Goal: Transaction & Acquisition: Purchase product/service

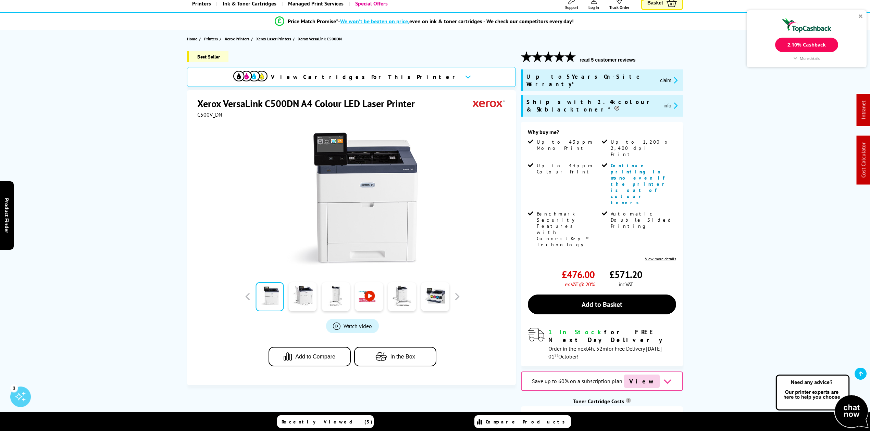
click at [381, 71] on div "View Cartridges For This Printer" at bounding box center [346, 77] width 226 height 12
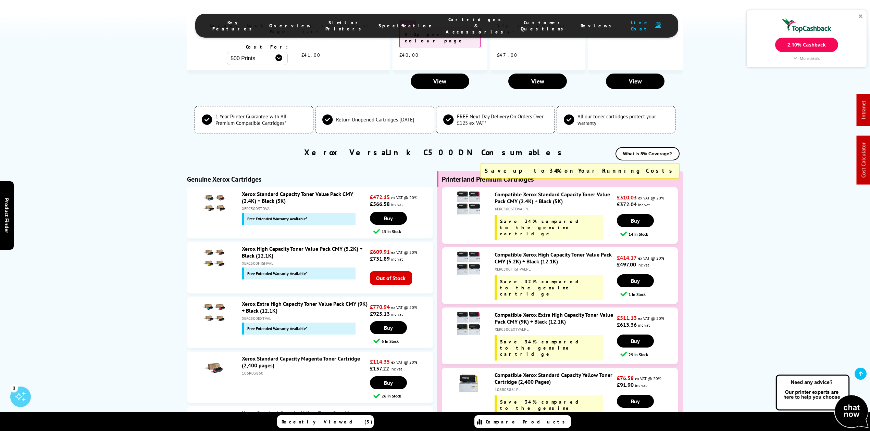
scroll to position [2394, 0]
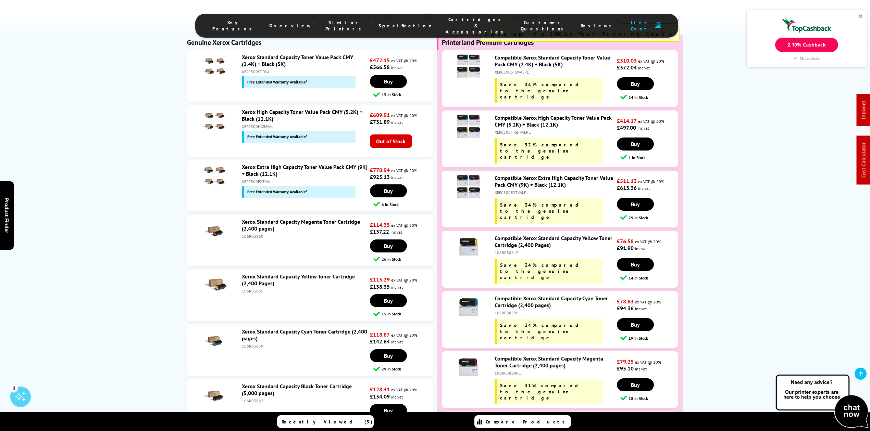
click at [255, 270] on li "Xerox Standard Capacity Yellow Toner Cartridge (2,400 Pages) 106R03861 £115.29 …" at bounding box center [310, 295] width 246 height 51
copy div "106R03861"
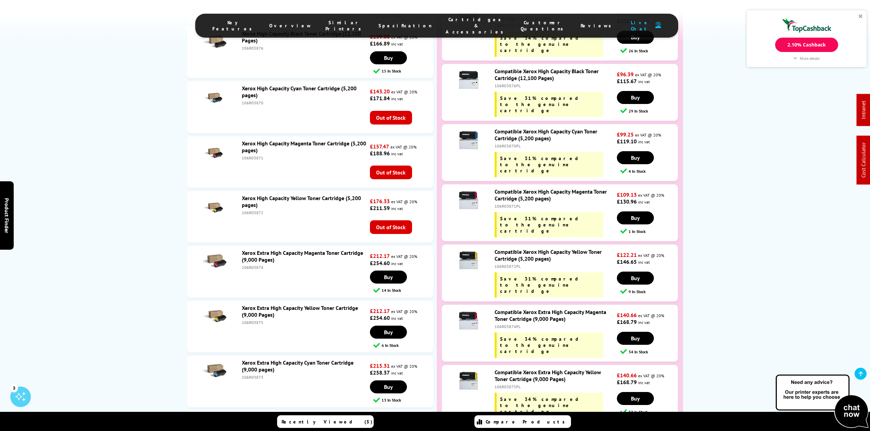
scroll to position [2850, 0]
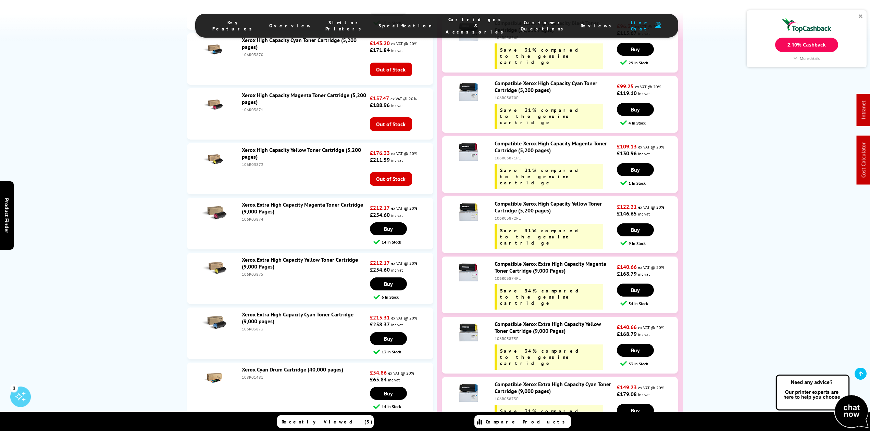
click at [250, 253] on li "Xerox Extra High Capacity Yellow Toner Cartridge (9,000 Pages) 106R03875 £212.1…" at bounding box center [310, 278] width 246 height 51
click at [249, 253] on li "Xerox Extra High Capacity Yellow Toner Cartridge (9,000 Pages) 106R03875 £212.1…" at bounding box center [310, 278] width 246 height 51
click at [251, 253] on li "Xerox Extra High Capacity Yellow Toner Cartridge (9,000 Pages) 106R03875 £212.1…" at bounding box center [310, 278] width 246 height 51
copy div "106R03875"
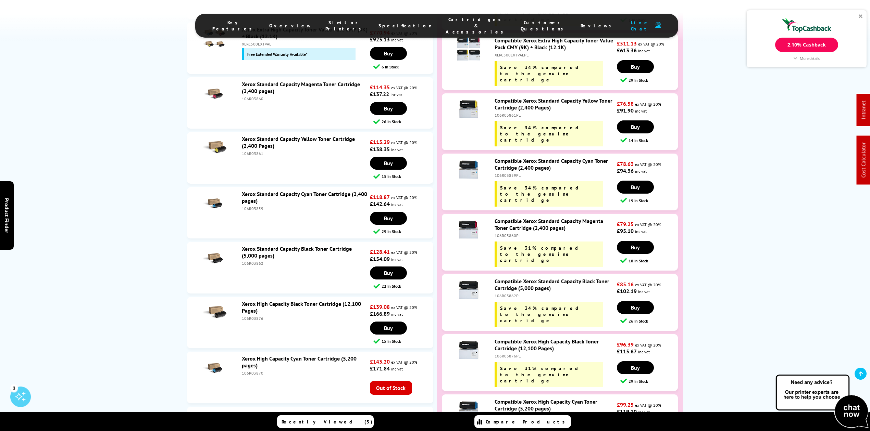
scroll to position [2531, 0]
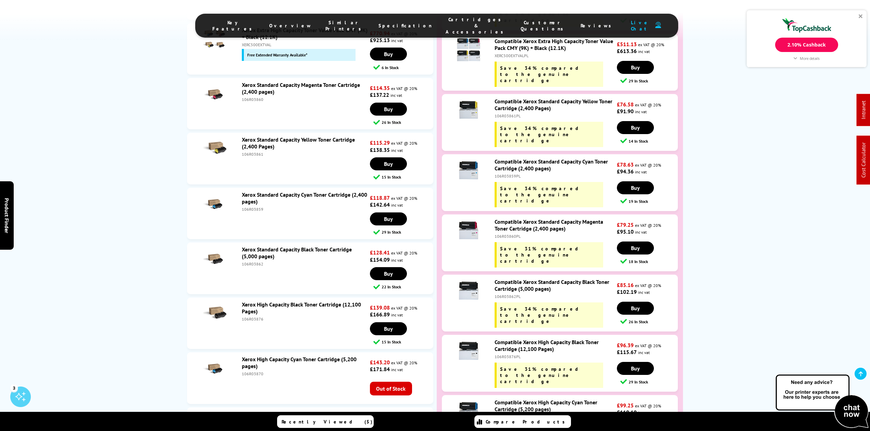
click at [862, 374] on icon at bounding box center [860, 373] width 4 height 5
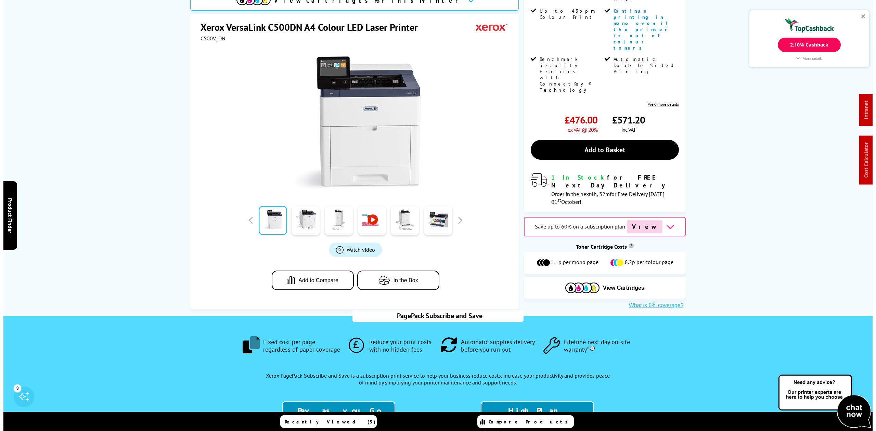
scroll to position [0, 0]
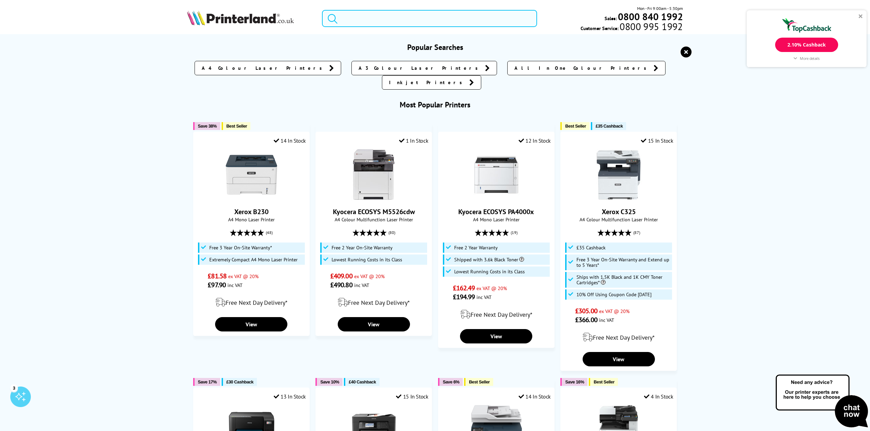
click at [384, 22] on input "search" at bounding box center [429, 18] width 215 height 17
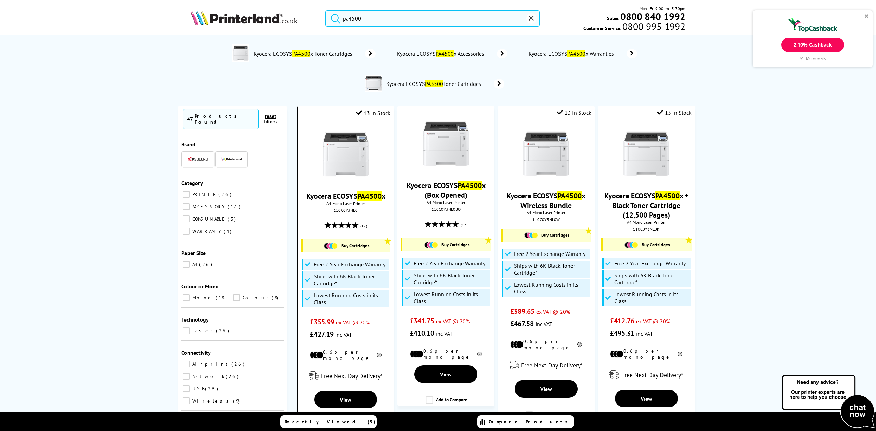
type input "pa4500"
click at [352, 165] on img at bounding box center [345, 153] width 51 height 51
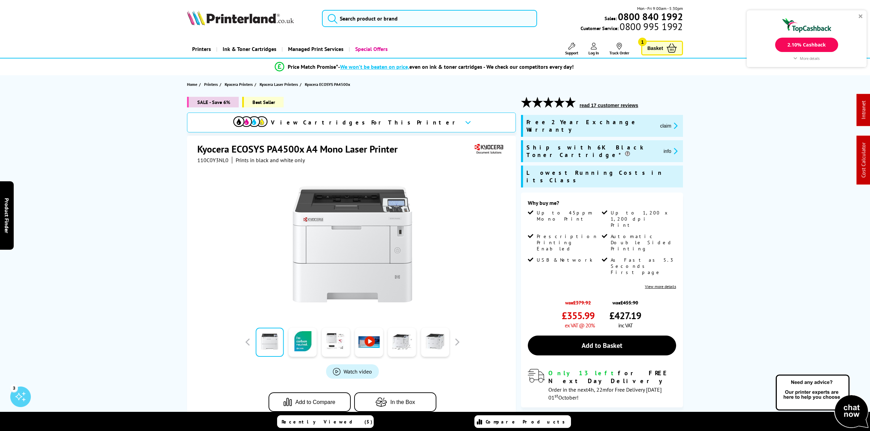
click at [671, 122] on icon "promo-description" at bounding box center [674, 125] width 6 height 7
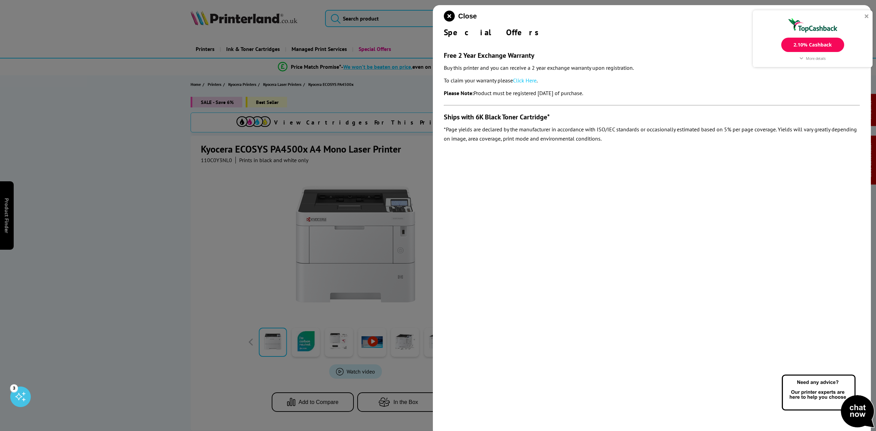
drag, startPoint x: 607, startPoint y: 87, endPoint x: 438, endPoint y: 54, distance: 172.0
click at [438, 54] on div "Close Special Offers Free 2 Year Exchange Warranty Buy this printer and you can…" at bounding box center [652, 220] width 438 height 431
copy section "Free 2 Year Exchange Warranty Buy this printer and you can receive a 2 year exc…"
click at [447, 10] on div "Close Special Offers Free 2 Year Exchange Warranty Buy this printer and you can…" at bounding box center [652, 220] width 438 height 431
click at [451, 18] on icon "close modal" at bounding box center [449, 16] width 11 height 11
